Goal: Task Accomplishment & Management: Manage account settings

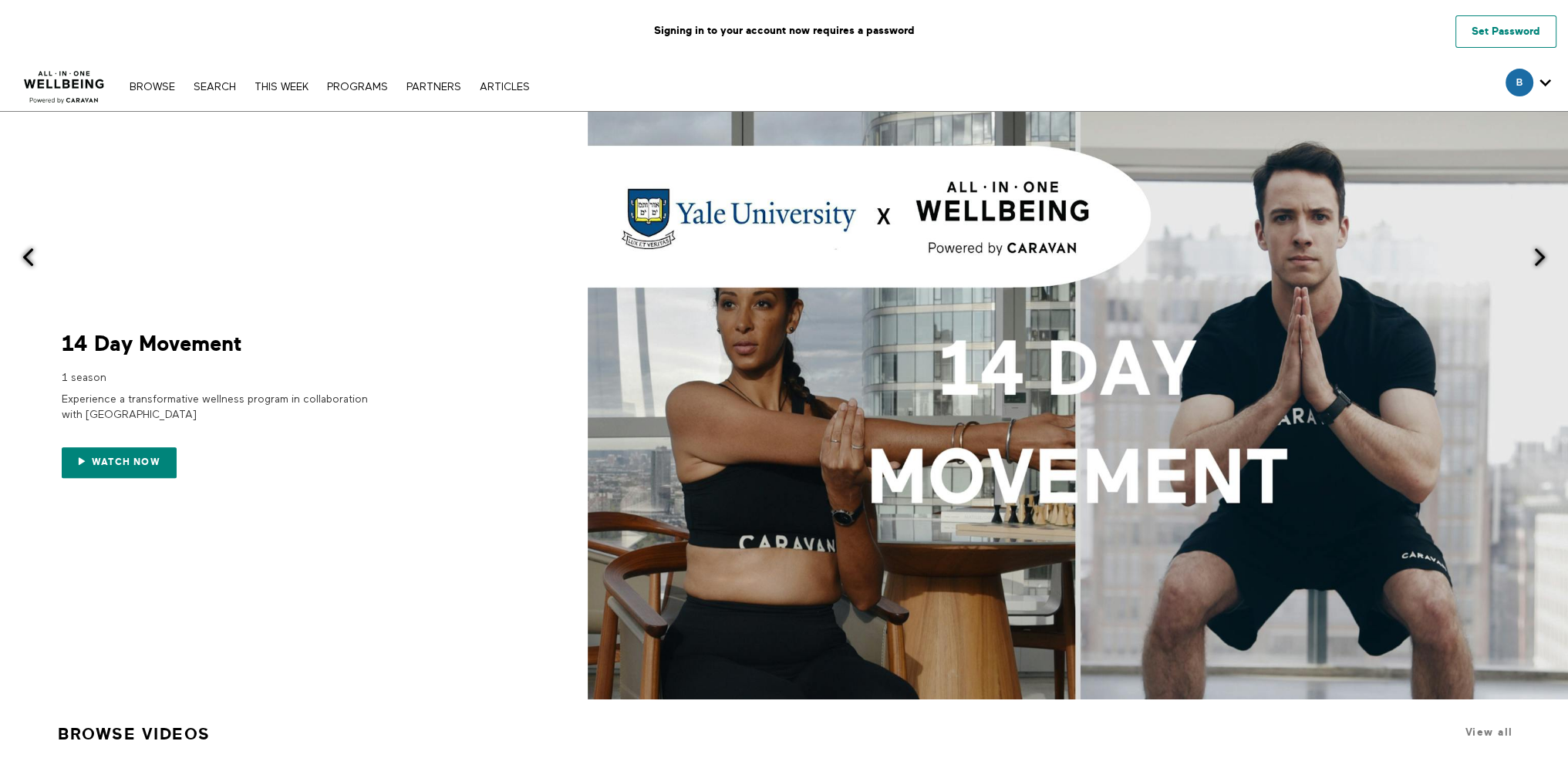
click at [1515, 37] on link "Set Password" at bounding box center [1506, 32] width 101 height 32
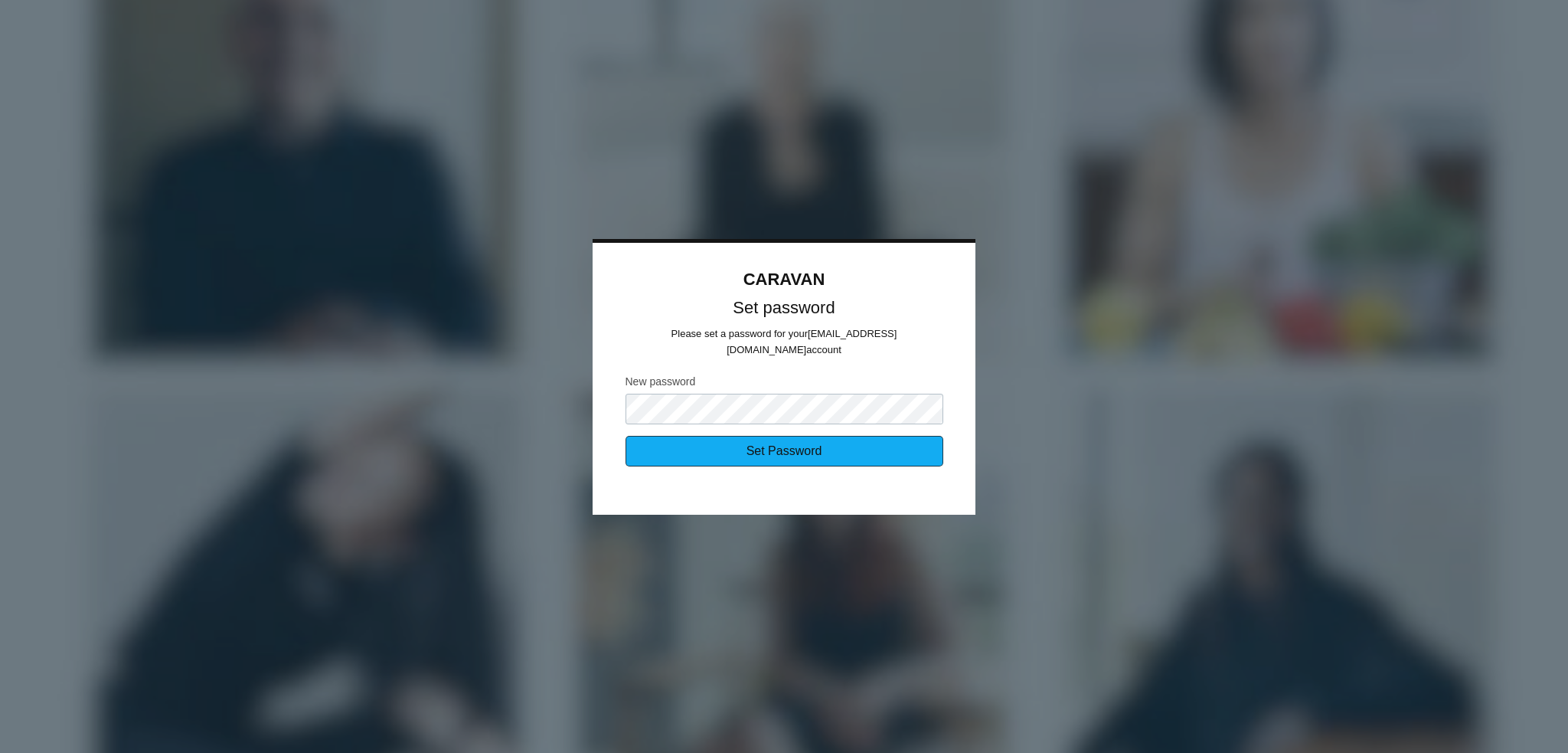
click at [739, 448] on input "Set Password" at bounding box center [784, 451] width 318 height 31
type input "Sending..."
